Goal: Information Seeking & Learning: Learn about a topic

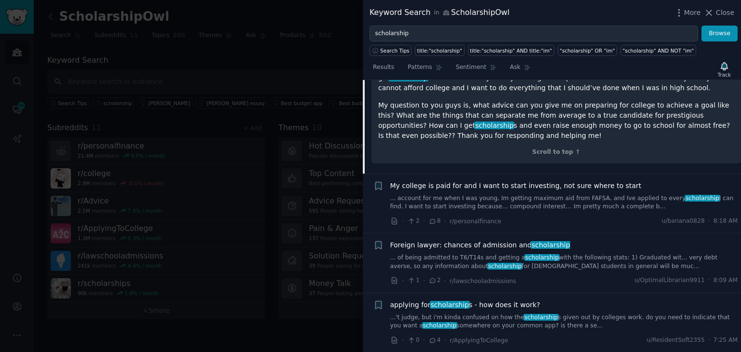
scroll to position [543, 0]
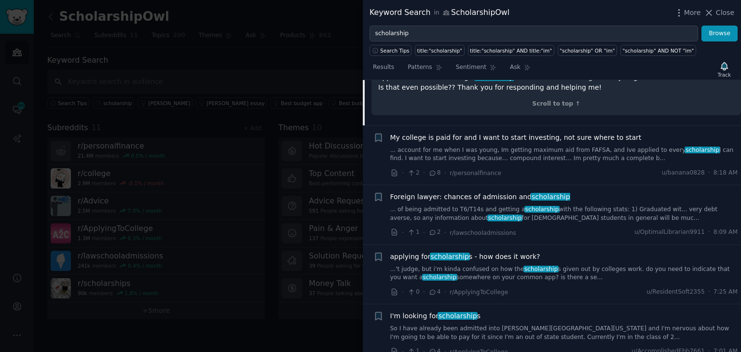
click at [560, 267] on link "...'t judge, but i'm kinda confused on how the scholarship s given out by colle…" at bounding box center [564, 273] width 348 height 17
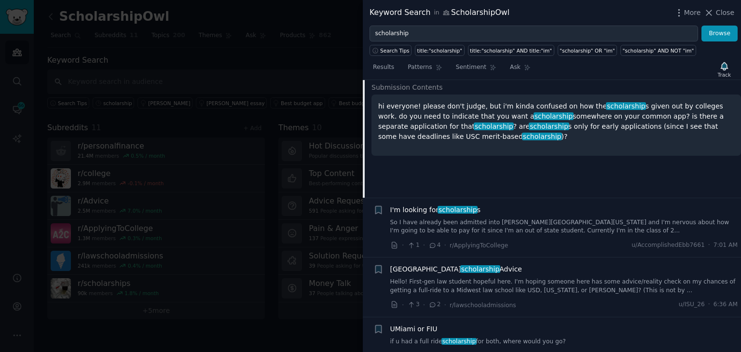
scroll to position [539, 0]
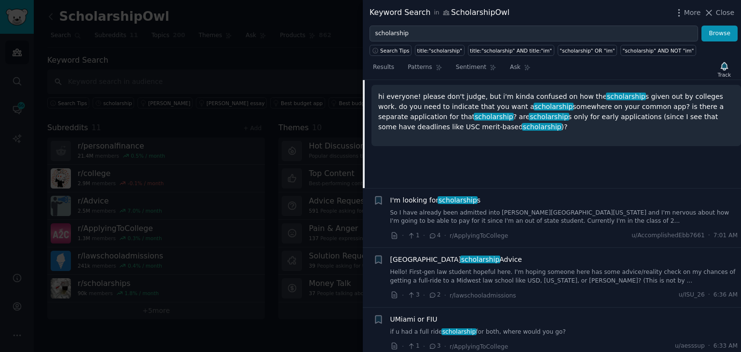
click at [577, 220] on link "So I have already been admitted into [PERSON_NAME][GEOGRAPHIC_DATA][US_STATE] a…" at bounding box center [564, 217] width 348 height 17
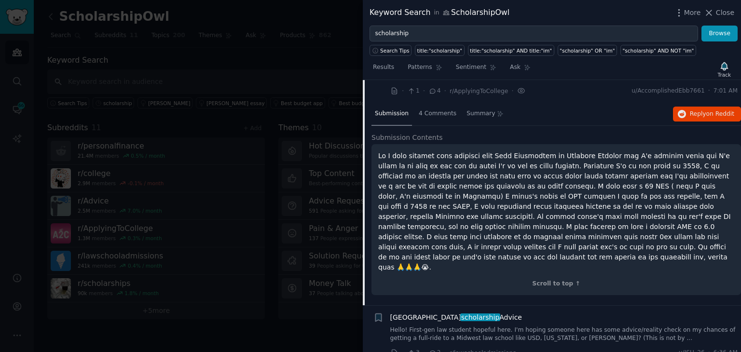
scroll to position [501, 0]
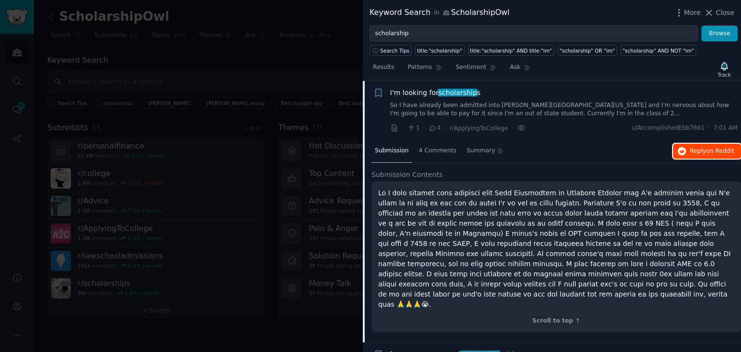
click at [692, 152] on span "Reply on Reddit" at bounding box center [712, 151] width 44 height 9
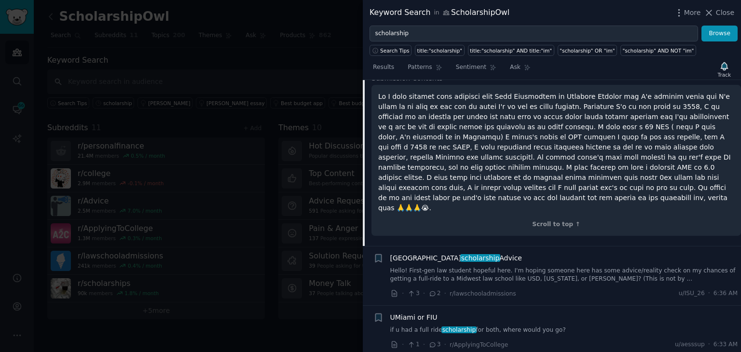
click at [559, 267] on link "Hello! First-gen law student hopeful here. I'm hoping someone here has some adv…" at bounding box center [564, 275] width 348 height 17
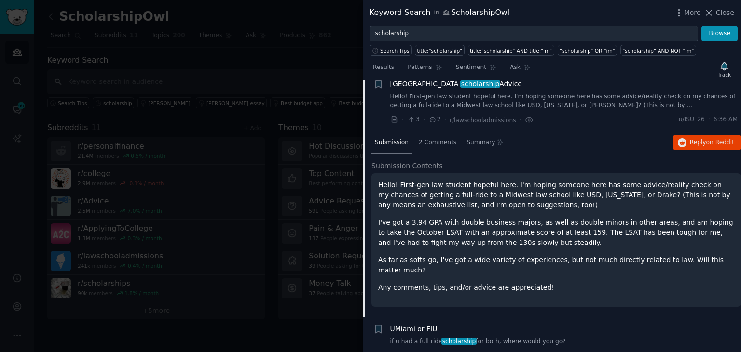
scroll to position [561, 0]
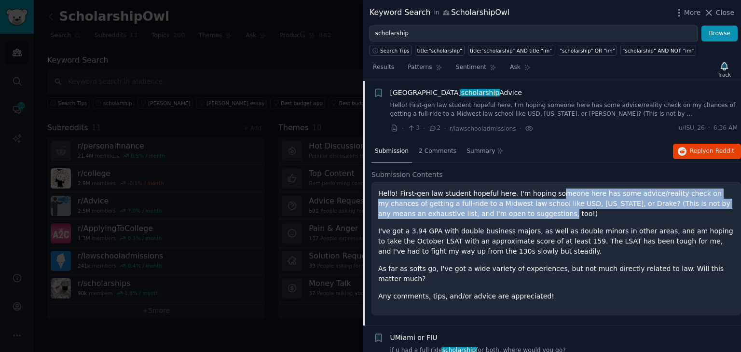
drag, startPoint x: 543, startPoint y: 192, endPoint x: 541, endPoint y: 211, distance: 19.4
click at [541, 211] on p "Hello! First-gen law student hopeful here. I'm hoping someone here has some adv…" at bounding box center [556, 204] width 356 height 30
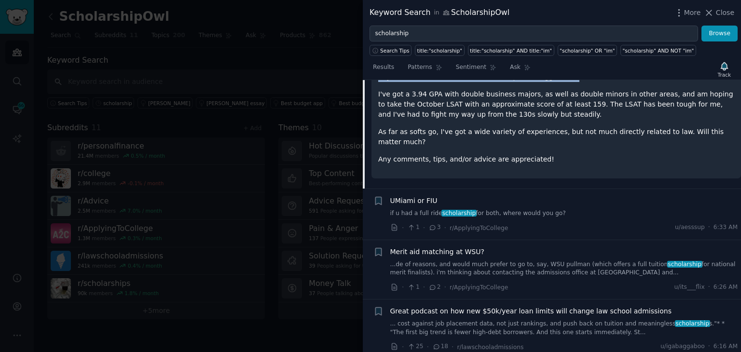
scroll to position [706, 0]
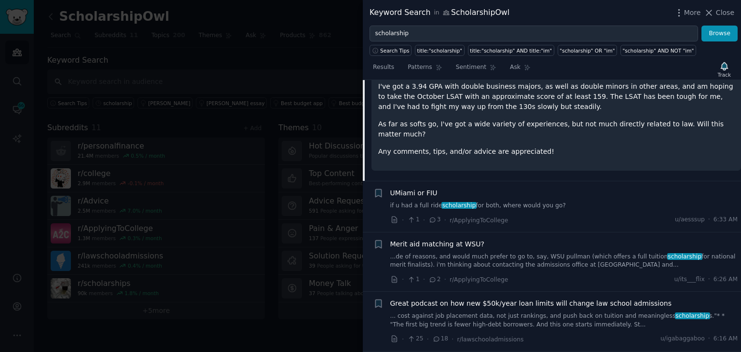
click at [468, 253] on link "...de of reasons, and would much prefer to go to, say, WSU pullman (which offer…" at bounding box center [564, 261] width 348 height 17
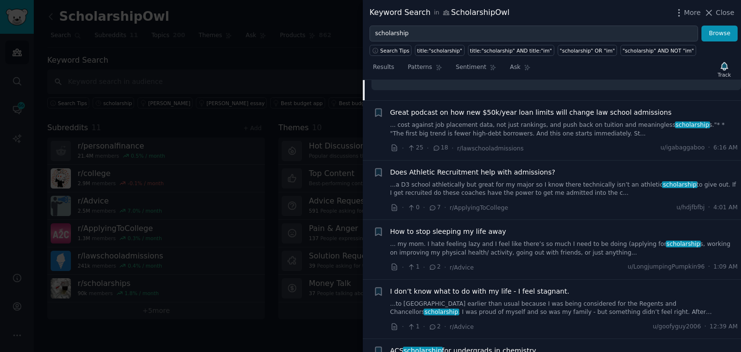
scroll to position [913, 0]
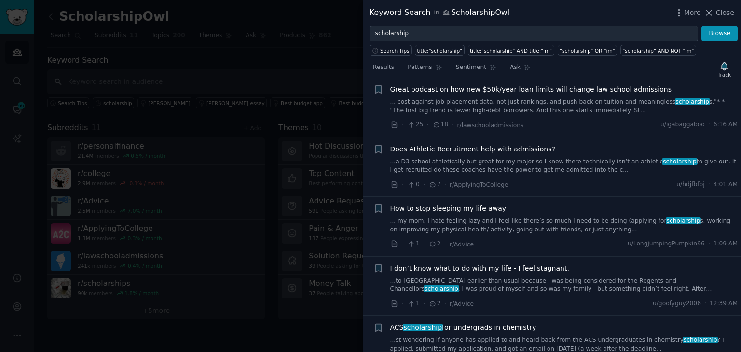
click at [451, 336] on link "...st wondering if anyone has applied to and heard back from the ACS undergradu…" at bounding box center [564, 344] width 348 height 17
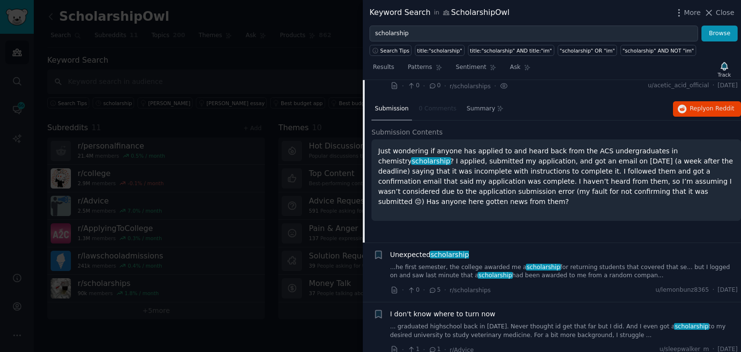
scroll to position [1017, 0]
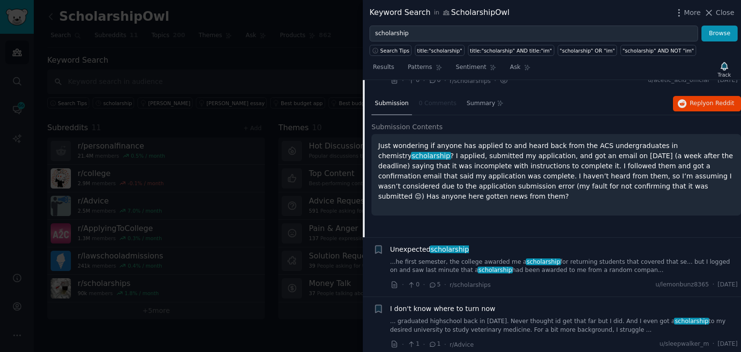
click at [543, 261] on link "...he first semester, the college awarded me a scholarship for returning studen…" at bounding box center [564, 266] width 348 height 17
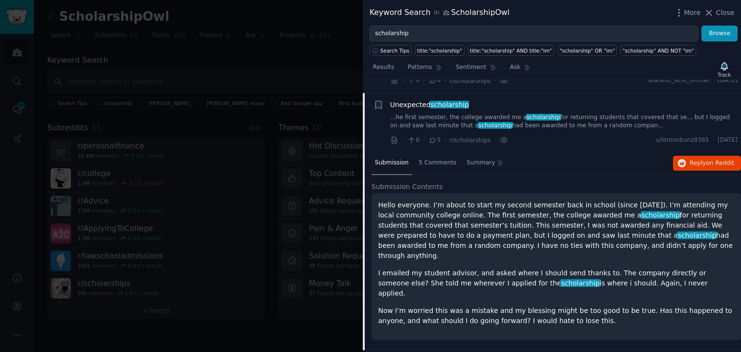
scroll to position [1029, 0]
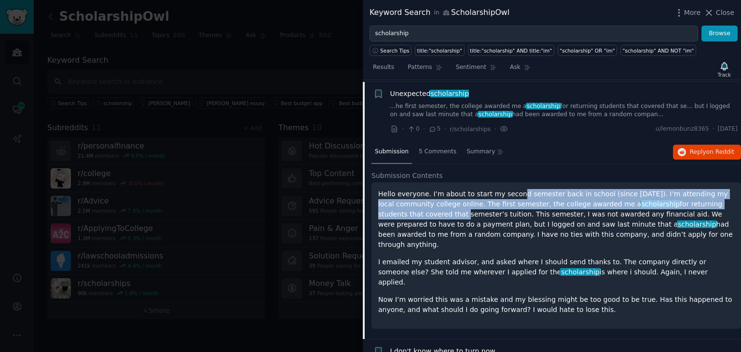
drag, startPoint x: 510, startPoint y: 191, endPoint x: 722, endPoint y: 197, distance: 212.0
click at [722, 197] on p "Hello everyone. I’m about to start my second semester back in school (since [DA…" at bounding box center [556, 219] width 356 height 61
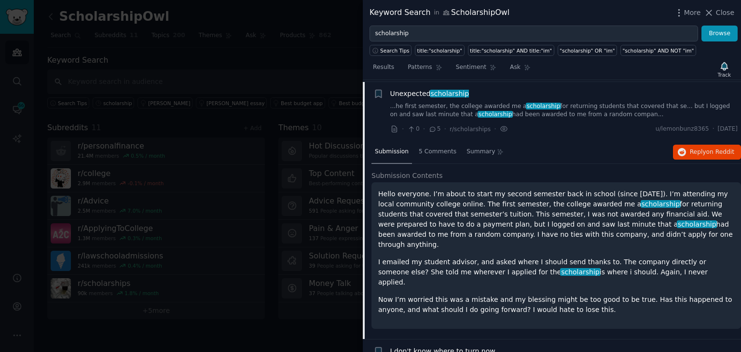
click at [430, 257] on p "I emailed my student advisor, and asked where I should send thanks to. The comp…" at bounding box center [556, 272] width 356 height 30
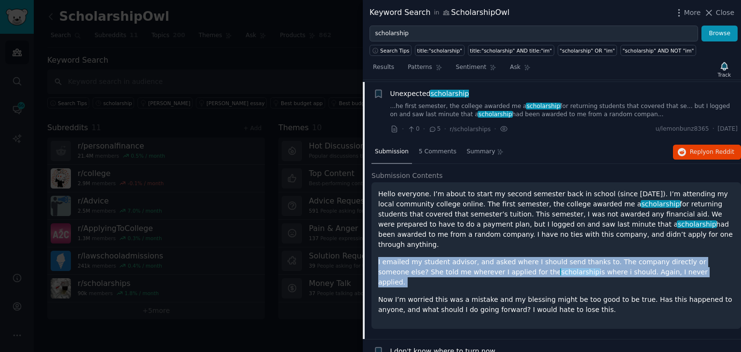
click at [430, 257] on p "I emailed my student advisor, and asked where I should send thanks to. The comp…" at bounding box center [556, 272] width 356 height 30
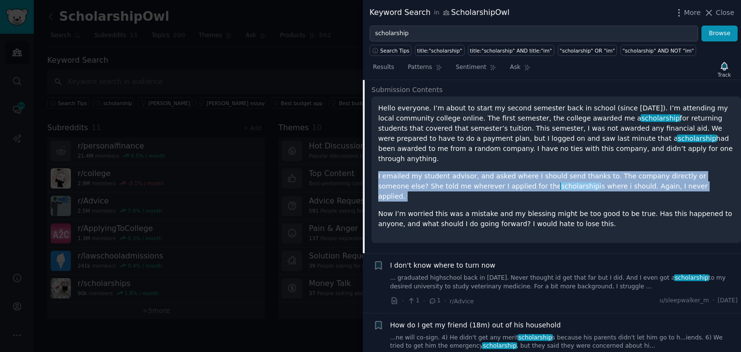
scroll to position [1125, 0]
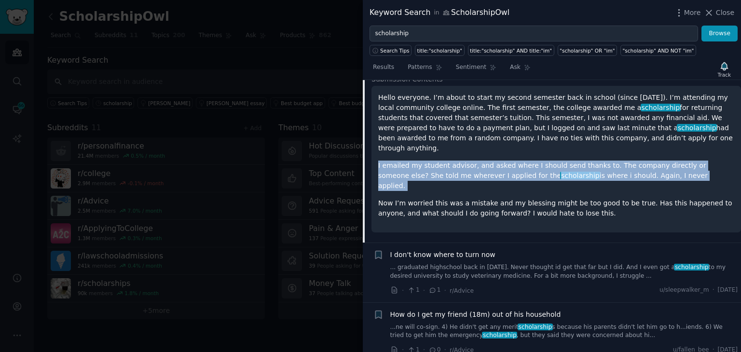
click at [425, 250] on span "I don't know where to turn now" at bounding box center [442, 255] width 105 height 10
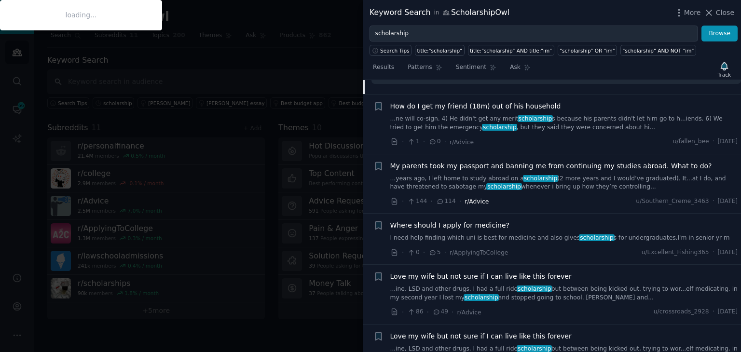
scroll to position [1522, 0]
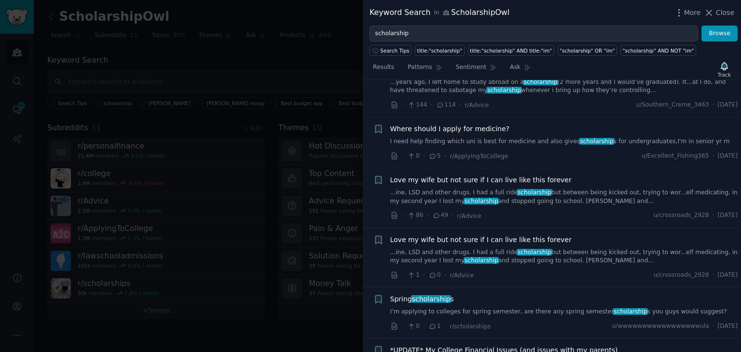
click at [504, 294] on div "Spring scholarship s I’m applying to colleges for spring semester, are there an…" at bounding box center [564, 312] width 348 height 37
click at [498, 294] on div "Spring scholarship s I’m applying to colleges for spring semester, are there an…" at bounding box center [564, 305] width 348 height 22
click at [479, 294] on div "Spring scholarship s I’m applying to colleges for spring semester, are there an…" at bounding box center [564, 305] width 348 height 22
click at [474, 308] on link "I’m applying to colleges for spring semester, are there any spring semester sch…" at bounding box center [564, 312] width 348 height 9
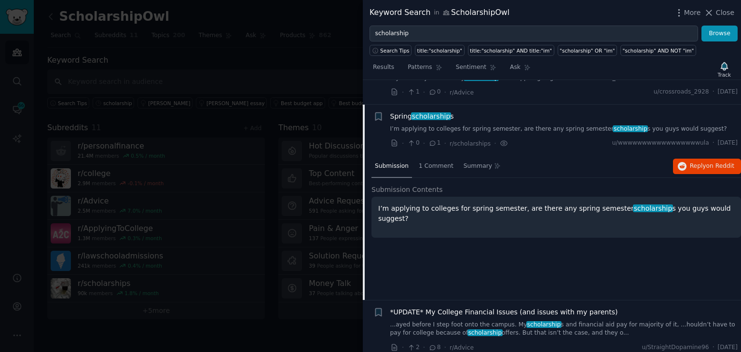
scroll to position [1436, 0]
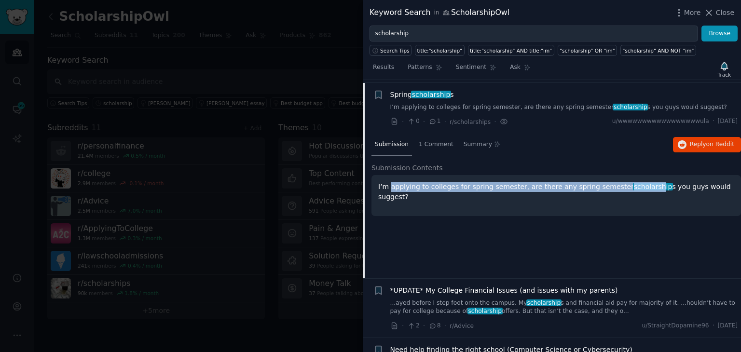
drag, startPoint x: 389, startPoint y: 185, endPoint x: 628, endPoint y: 182, distance: 239.4
click at [628, 182] on p "I’m applying to colleges for spring semester, are there any spring semester sch…" at bounding box center [556, 192] width 356 height 20
click at [633, 183] on span "scholarship" at bounding box center [653, 187] width 40 height 8
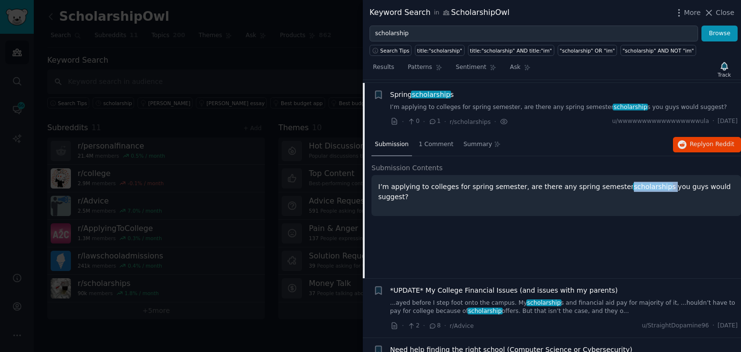
click at [633, 183] on span "scholarship" at bounding box center [653, 187] width 40 height 8
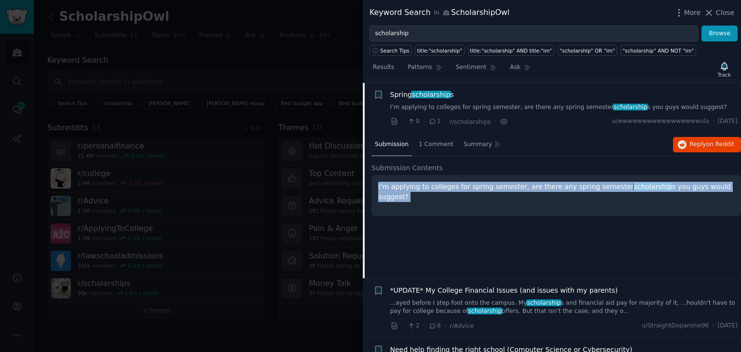
click at [633, 183] on span "scholarship" at bounding box center [653, 187] width 40 height 8
click at [685, 137] on button "Reply on Reddit" at bounding box center [707, 144] width 68 height 15
